Goal: Check status

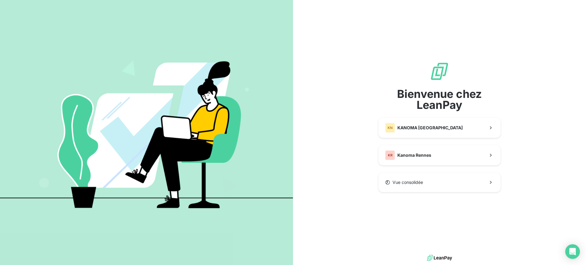
click at [414, 167] on div "Bienvenue chez LeanPay KN KANOMA [GEOGRAPHIC_DATA] KR Kanoma Rennes Vue consoli…" at bounding box center [439, 127] width 122 height 131
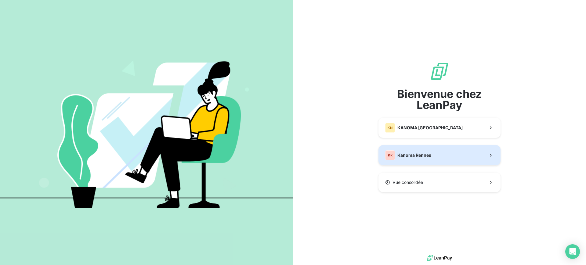
click at [432, 160] on button "KR Kanoma Rennes" at bounding box center [439, 155] width 122 height 20
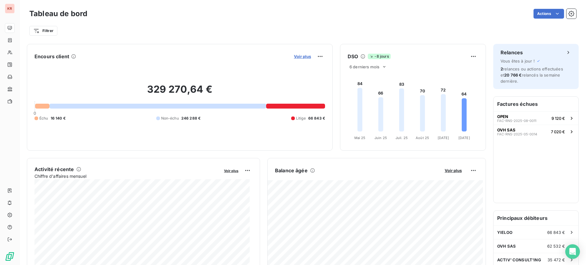
click at [300, 57] on span "Voir plus" at bounding box center [302, 56] width 17 height 5
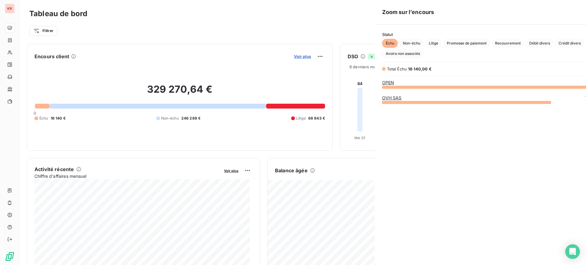
scroll to position [172, 228]
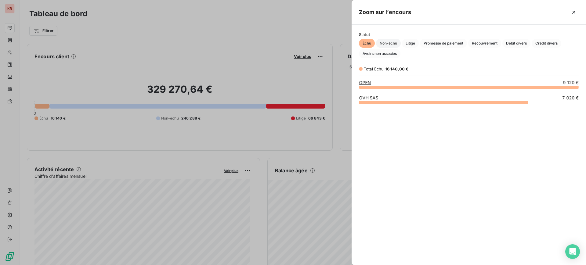
click at [388, 40] on span "Non-échu" at bounding box center [388, 43] width 25 height 9
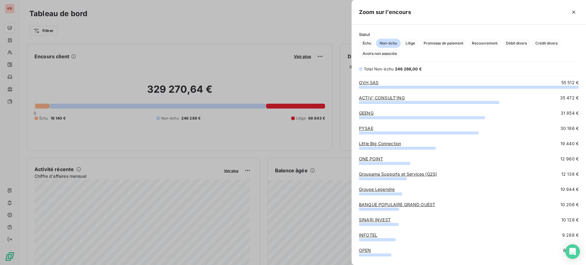
click at [341, 135] on div at bounding box center [293, 132] width 586 height 265
